Goal: Check status: Check status

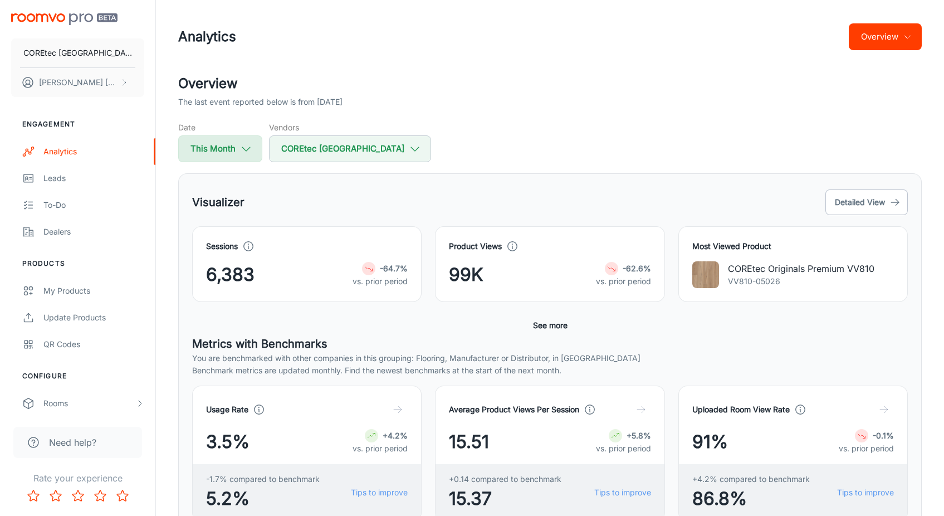
click at [209, 148] on button "This Month" at bounding box center [220, 148] width 84 height 27
select select "9"
select select "2025"
select select "9"
select select "2025"
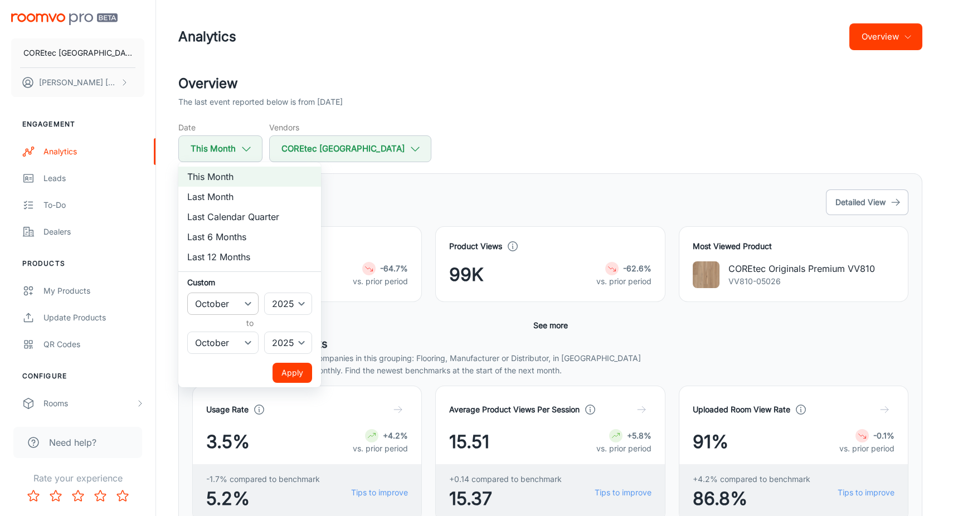
click at [250, 296] on select "January February March April May June July August September October November De…" at bounding box center [222, 304] width 71 height 22
select select "6"
click at [187, 293] on select "January February March April May June July August September October November De…" at bounding box center [222, 304] width 71 height 22
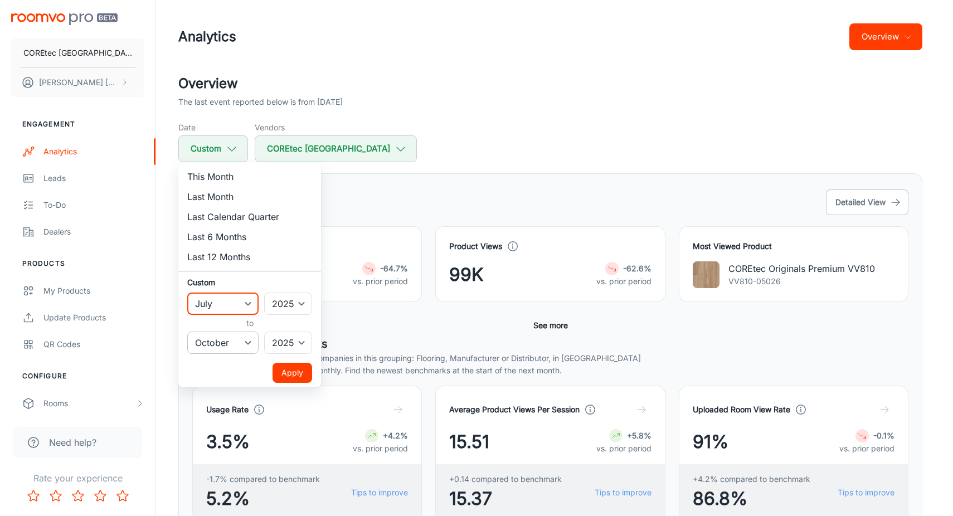
click at [246, 339] on select "January February March April May June July August September October November De…" at bounding box center [222, 343] width 71 height 22
select select "8"
click at [187, 332] on select "January February March April May June July August September October November De…" at bounding box center [222, 343] width 71 height 22
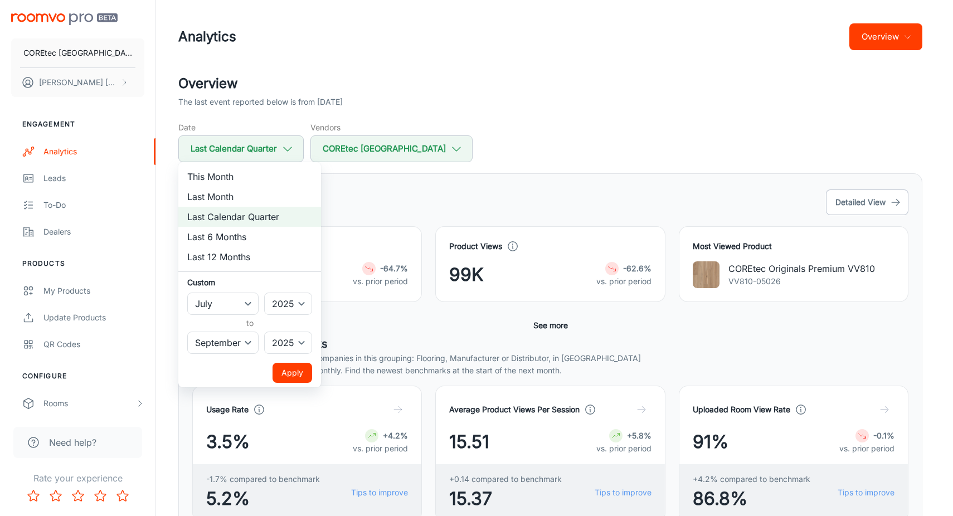
click at [283, 364] on button "Apply" at bounding box center [292, 373] width 40 height 20
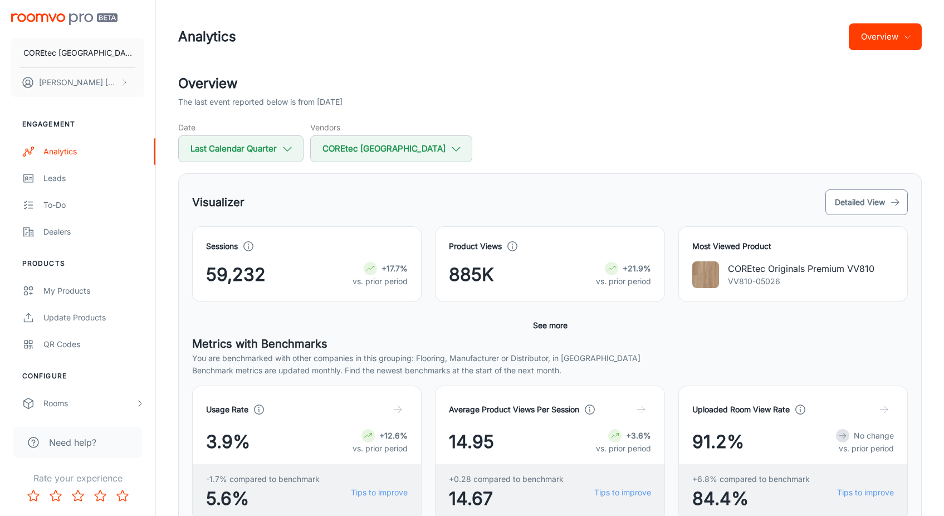
click at [848, 197] on button "Detailed View" at bounding box center [867, 202] width 82 height 26
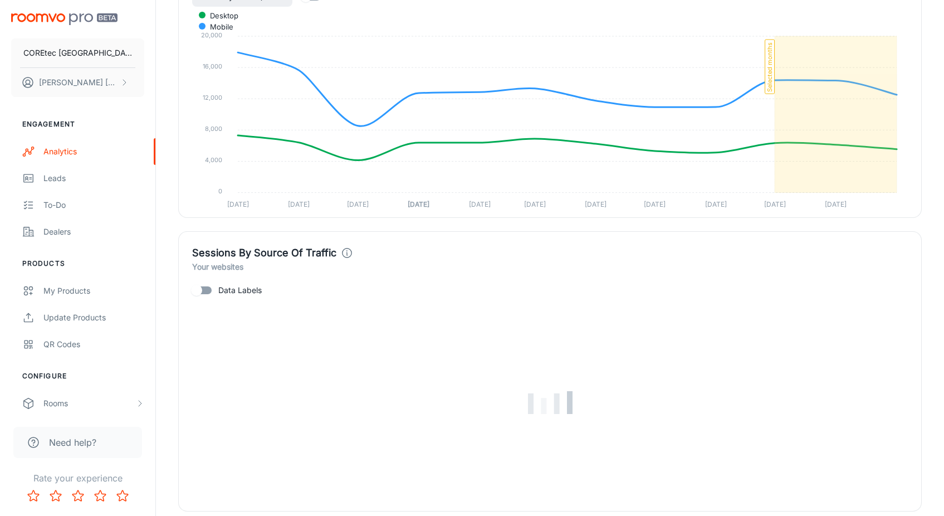
scroll to position [1099, 0]
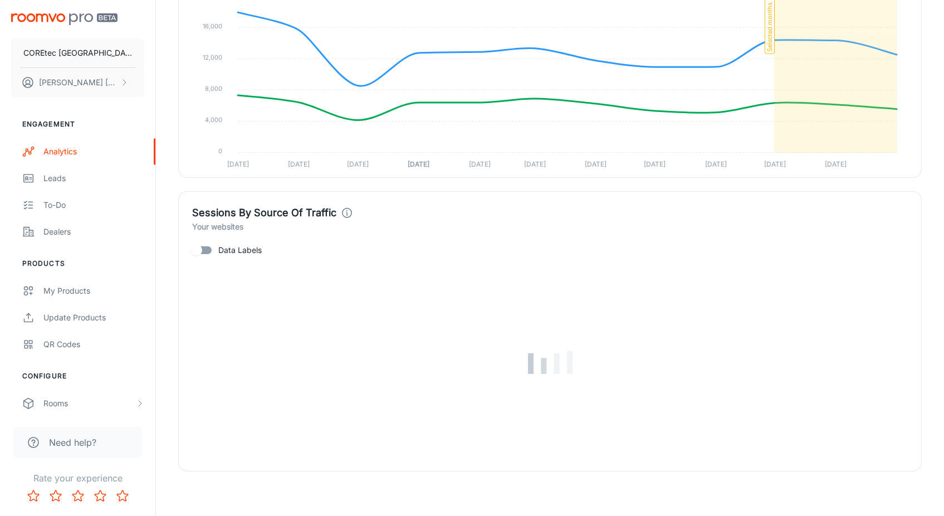
click at [202, 253] on input "Data Labels" at bounding box center [197, 250] width 64 height 21
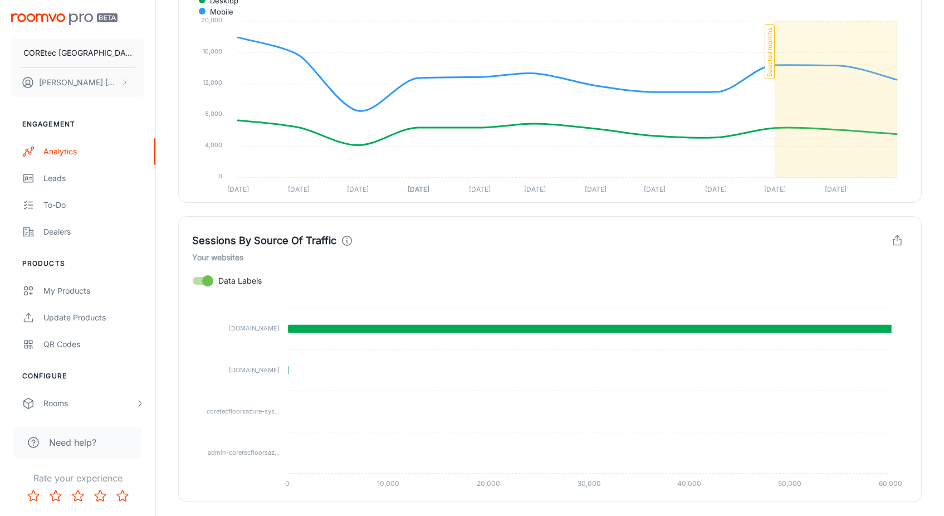
scroll to position [1104, 0]
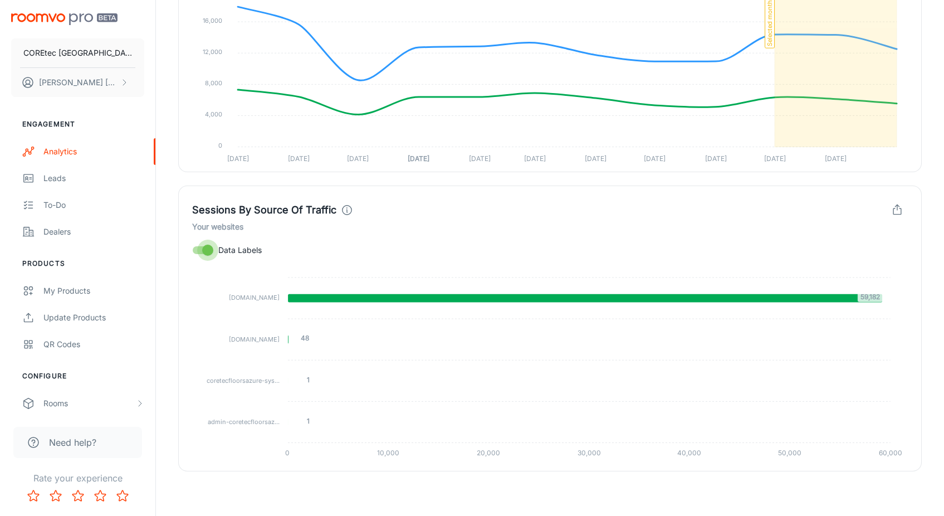
click at [213, 252] on input "Data Labels" at bounding box center [208, 250] width 64 height 21
checkbox input "false"
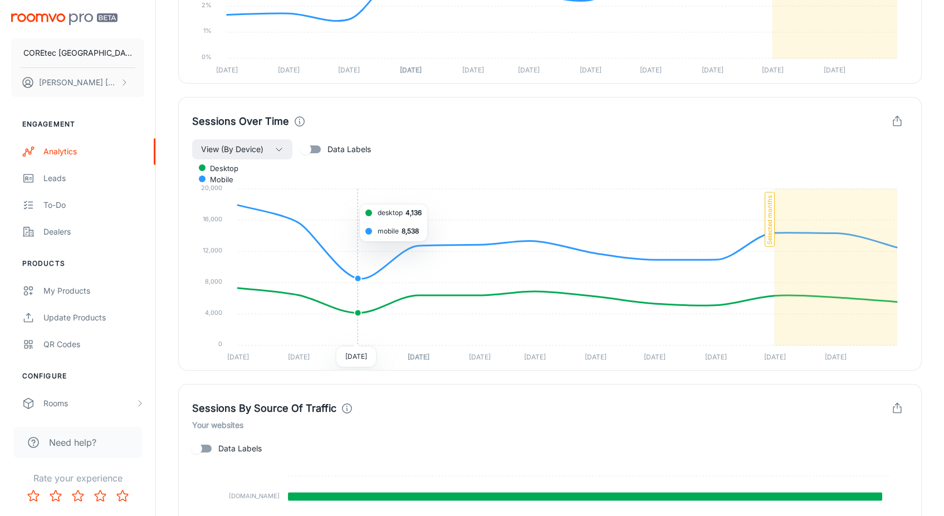
scroll to position [915, 0]
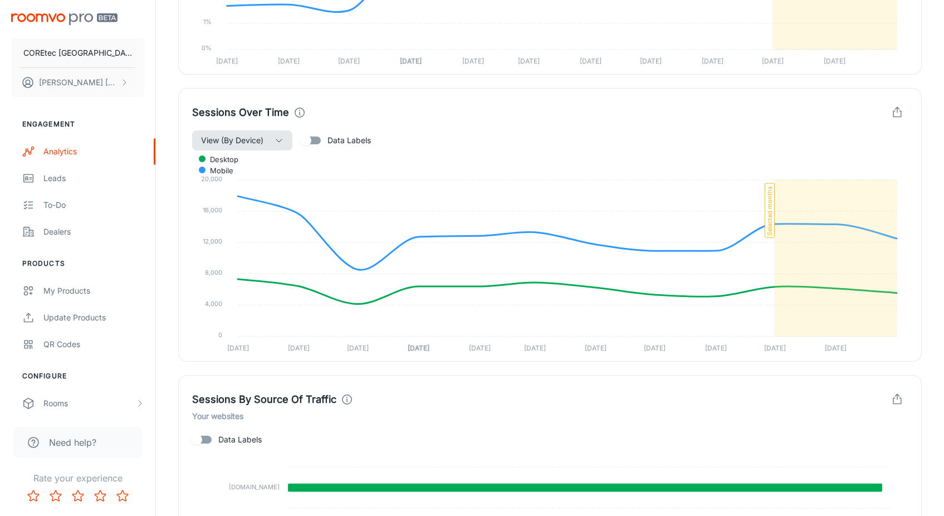
click at [283, 143] on icon "button" at bounding box center [279, 140] width 9 height 9
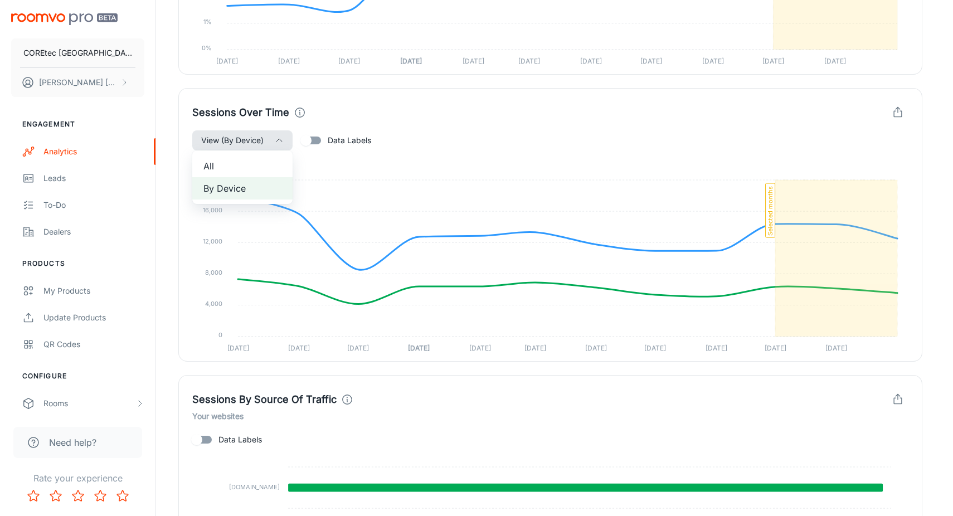
click at [283, 143] on div at bounding box center [476, 258] width 953 height 516
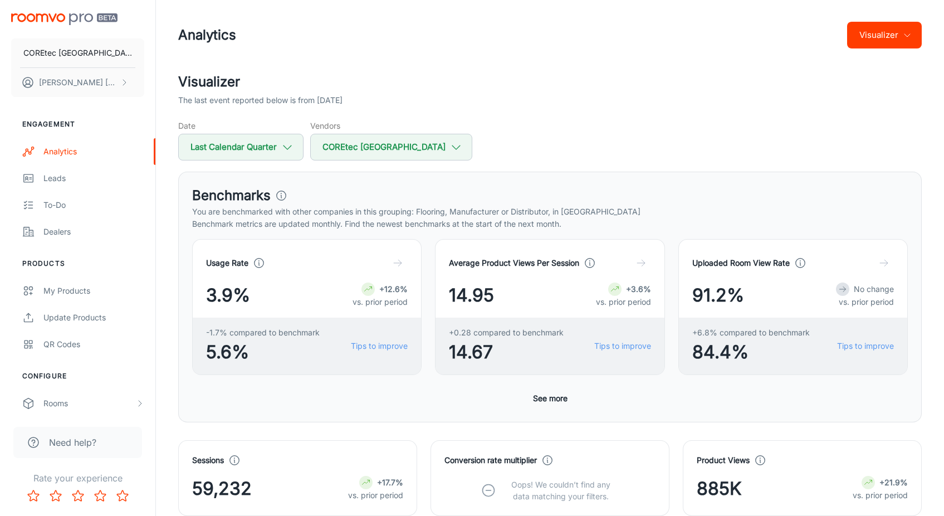
scroll to position [0, 0]
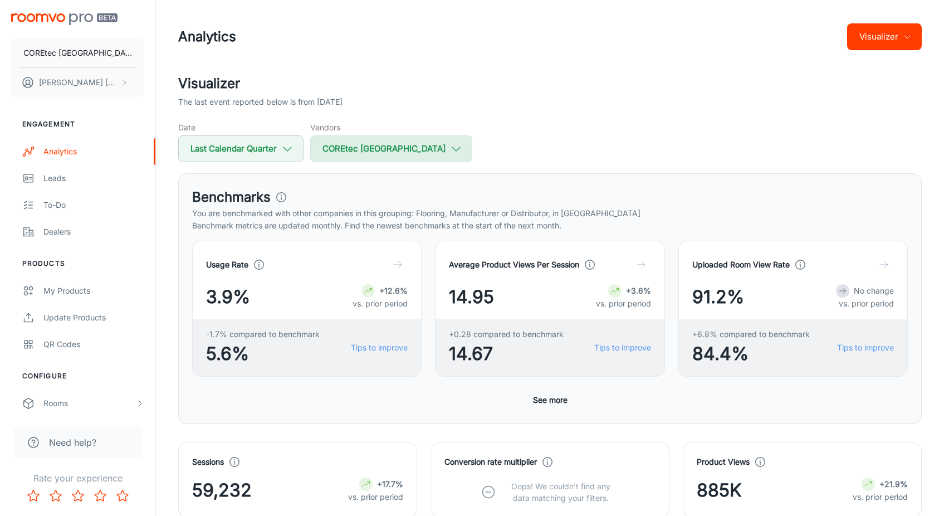
click at [331, 135] on button "COREtec [GEOGRAPHIC_DATA]" at bounding box center [391, 148] width 162 height 27
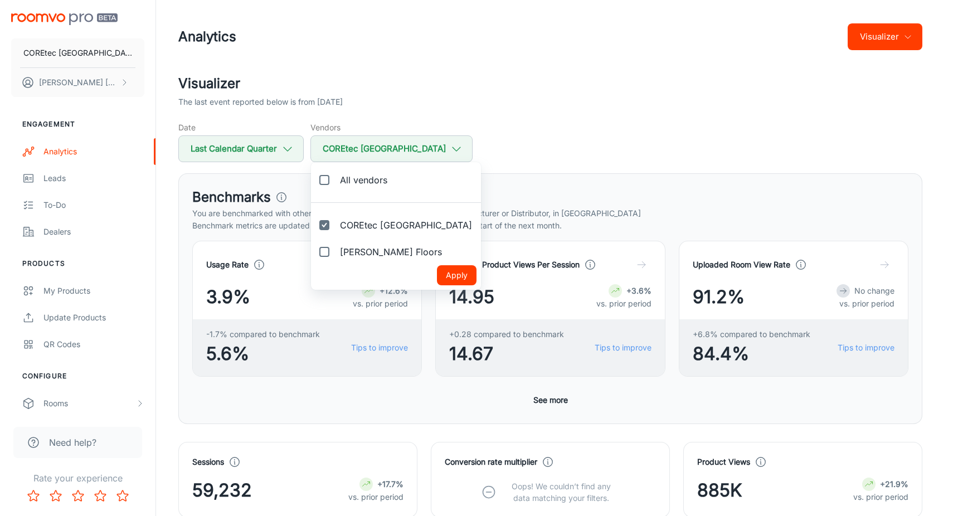
click at [285, 111] on div at bounding box center [476, 258] width 953 height 516
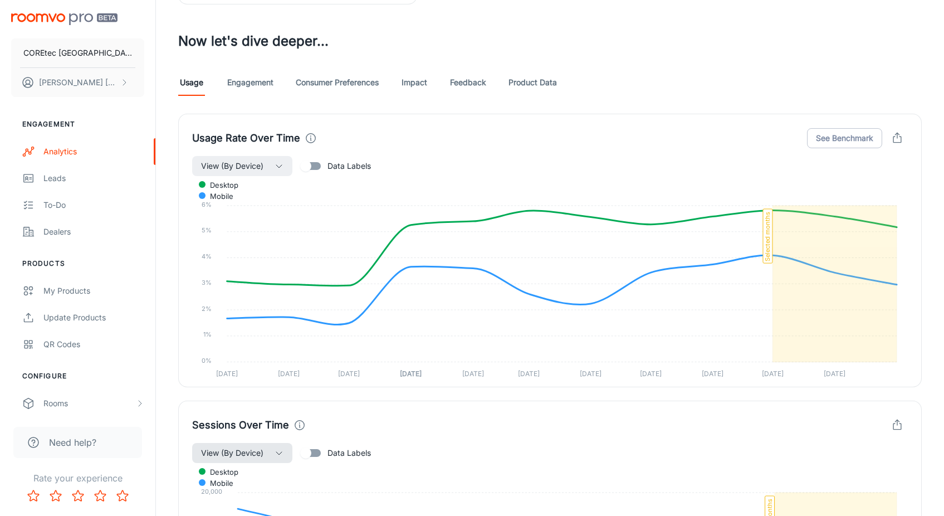
scroll to position [610, 0]
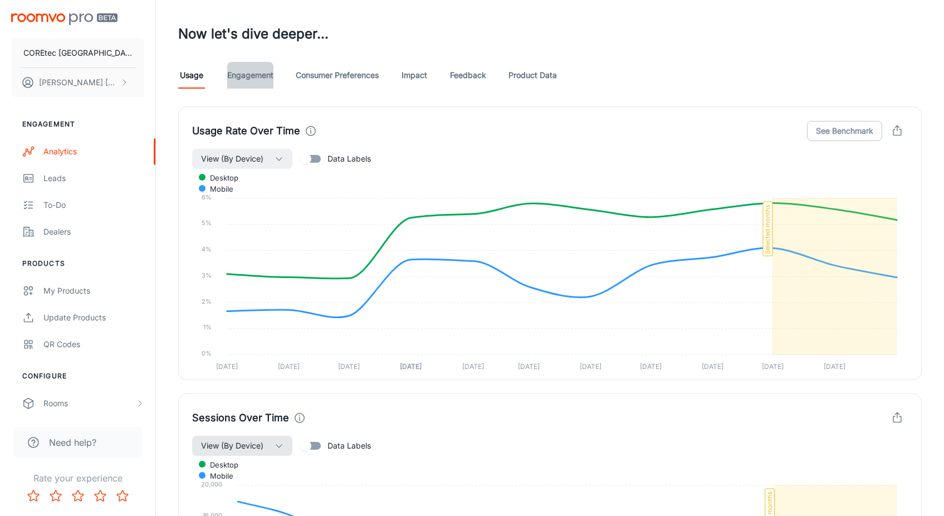
click at [257, 74] on link "Engagement" at bounding box center [250, 75] width 46 height 27
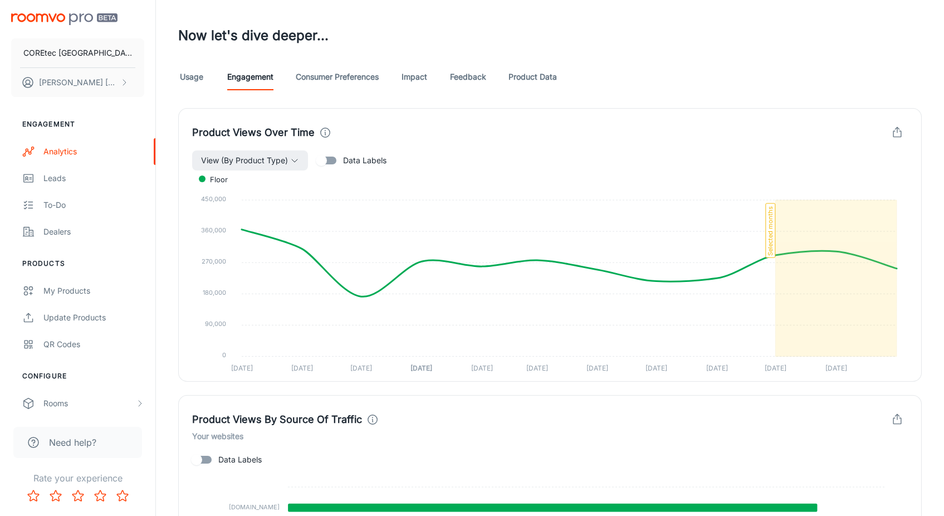
scroll to position [613, 0]
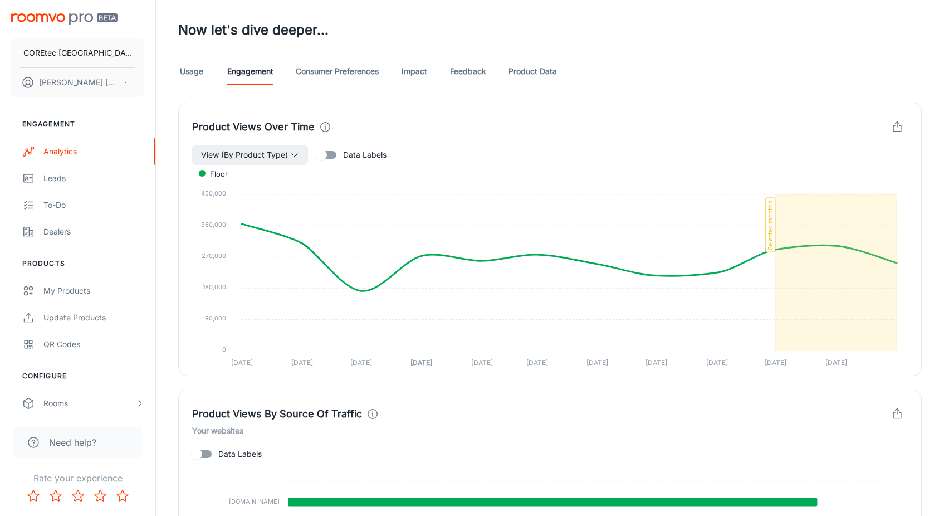
click at [350, 72] on link "Consumer Preferences" at bounding box center [337, 71] width 83 height 27
